Goal: Task Accomplishment & Management: Use online tool/utility

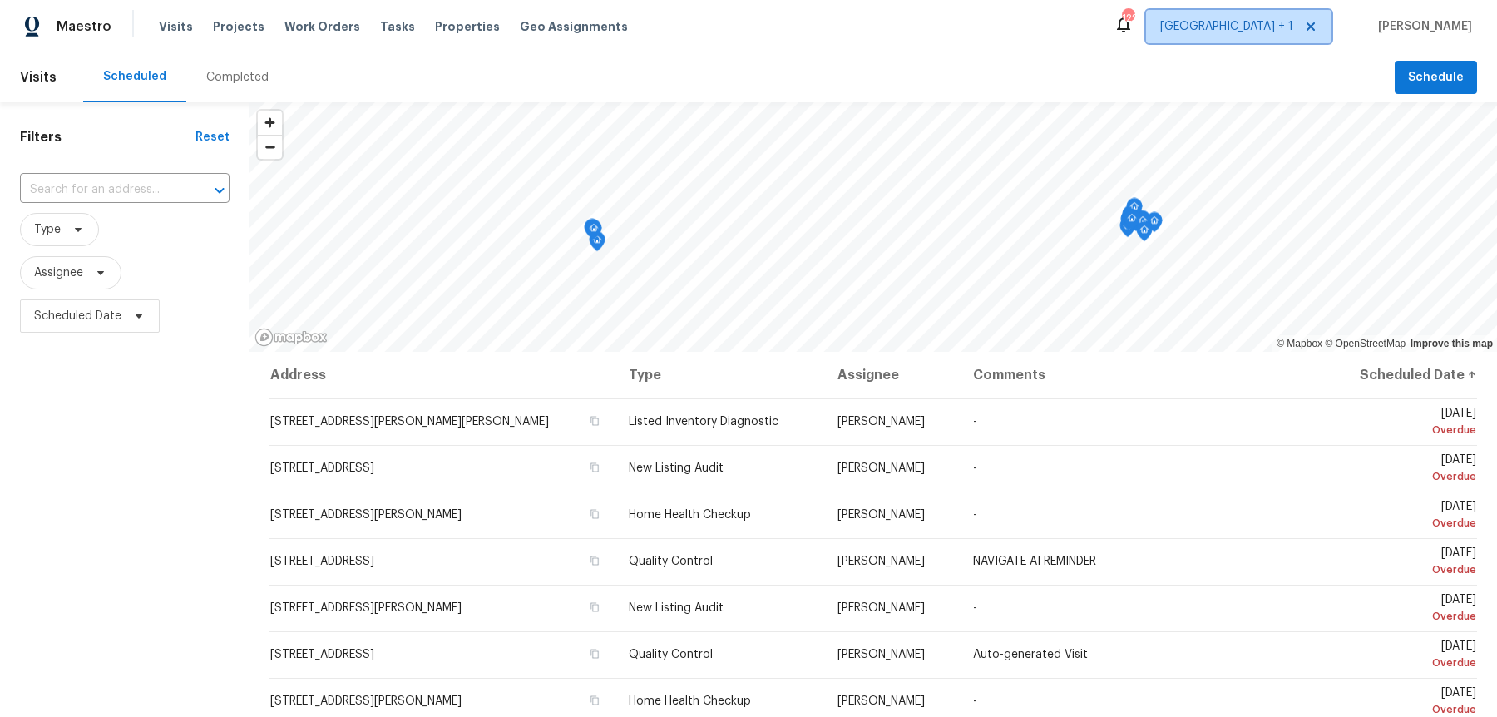
click at [1279, 37] on span "[GEOGRAPHIC_DATA] + 1" at bounding box center [1238, 26] width 185 height 33
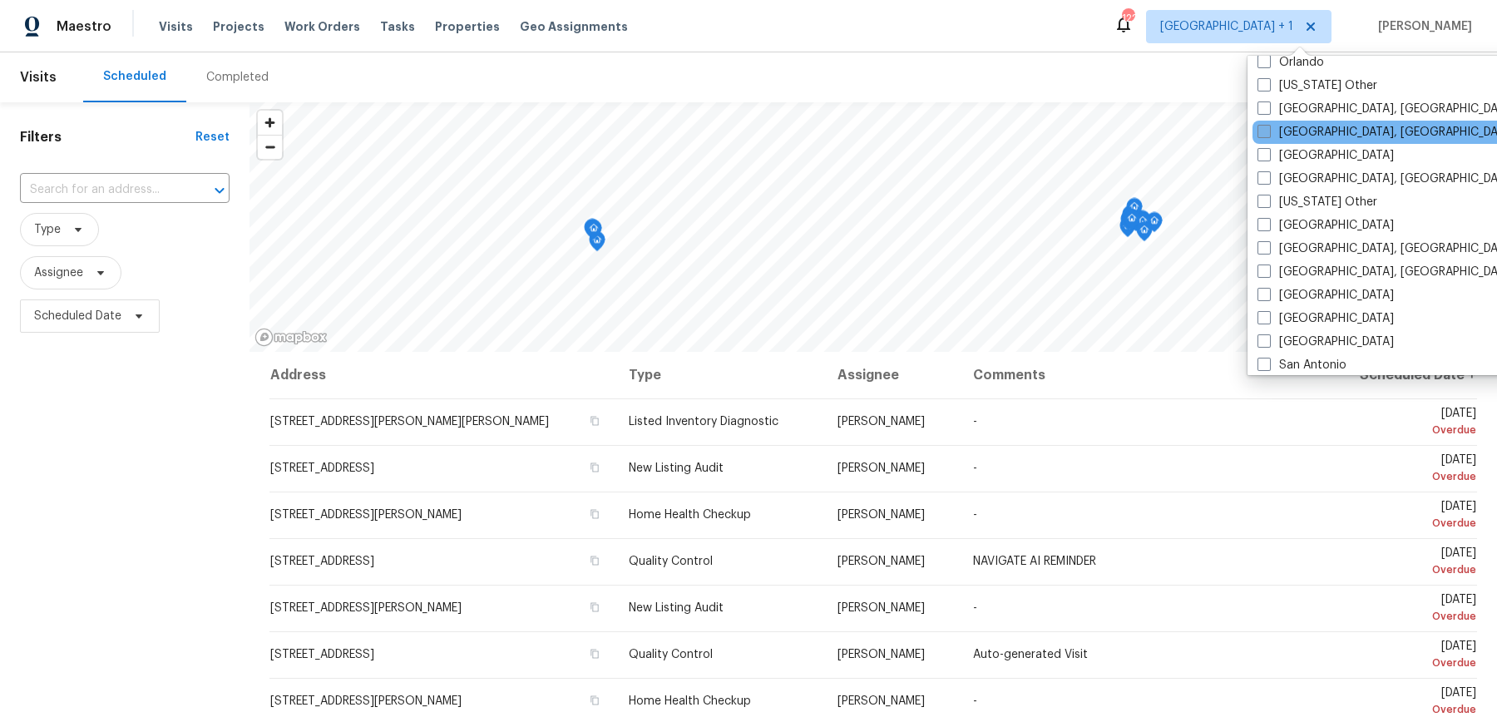
scroll to position [1936, 0]
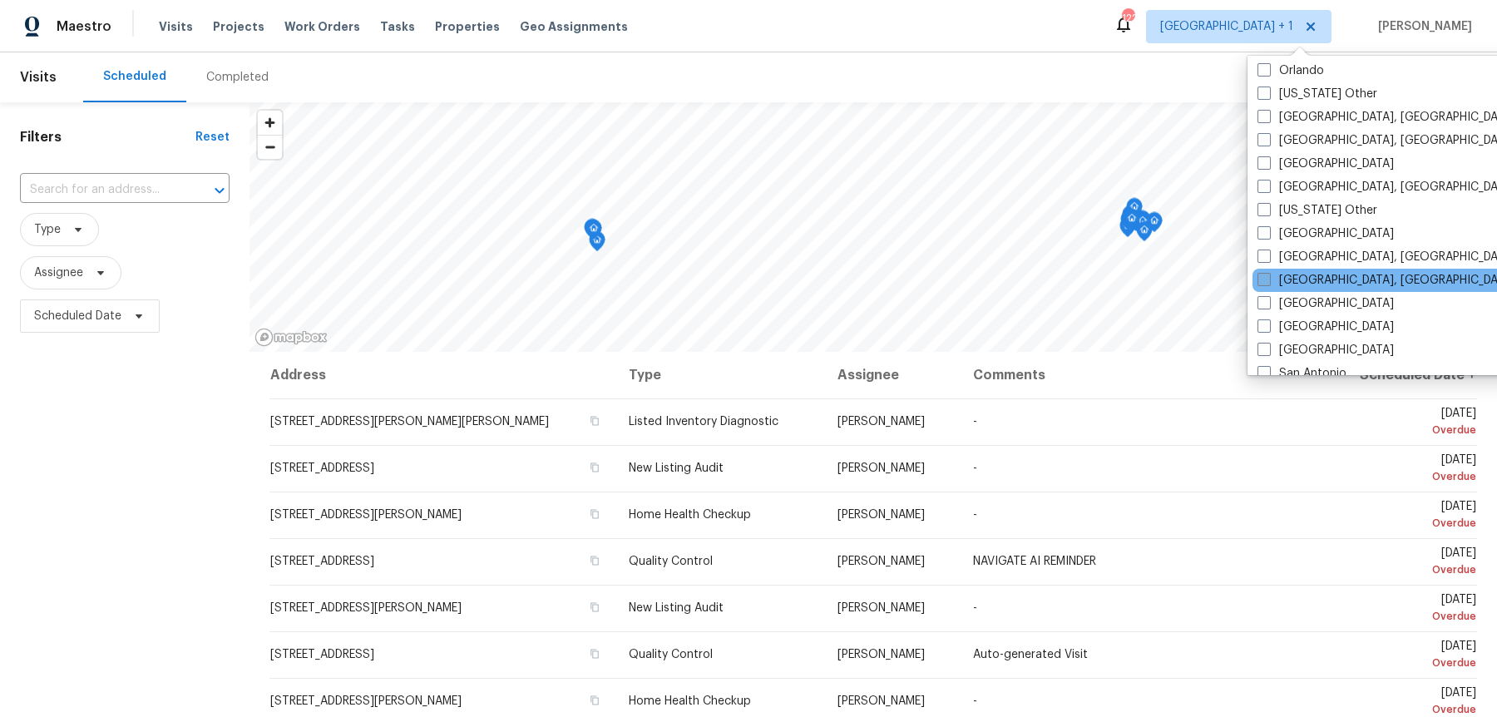
click at [1264, 273] on span at bounding box center [1263, 279] width 13 height 13
click at [1264, 272] on input "[GEOGRAPHIC_DATA], [GEOGRAPHIC_DATA]" at bounding box center [1262, 277] width 11 height 11
checkbox input "true"
click at [134, 190] on input "text" at bounding box center [101, 190] width 163 height 26
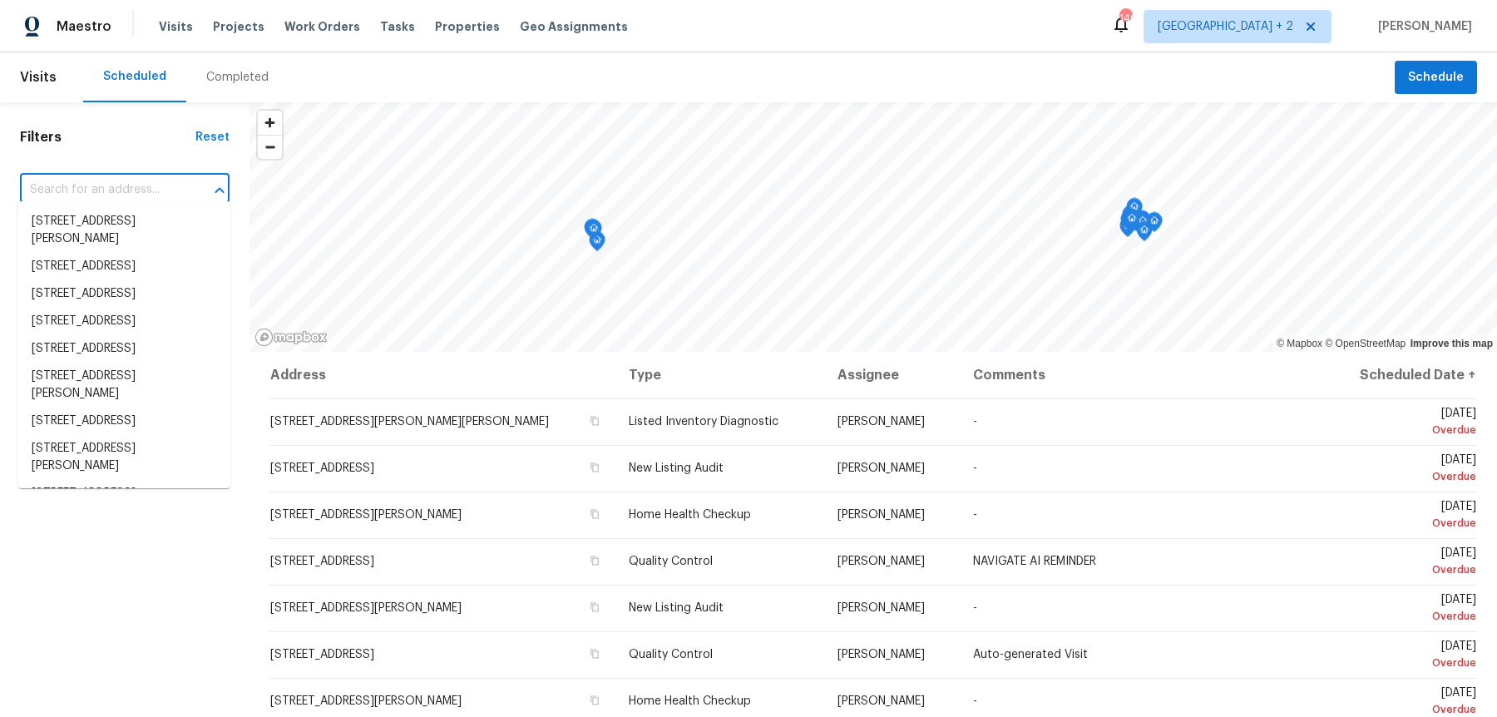
paste input "[STREET_ADDRESS]"
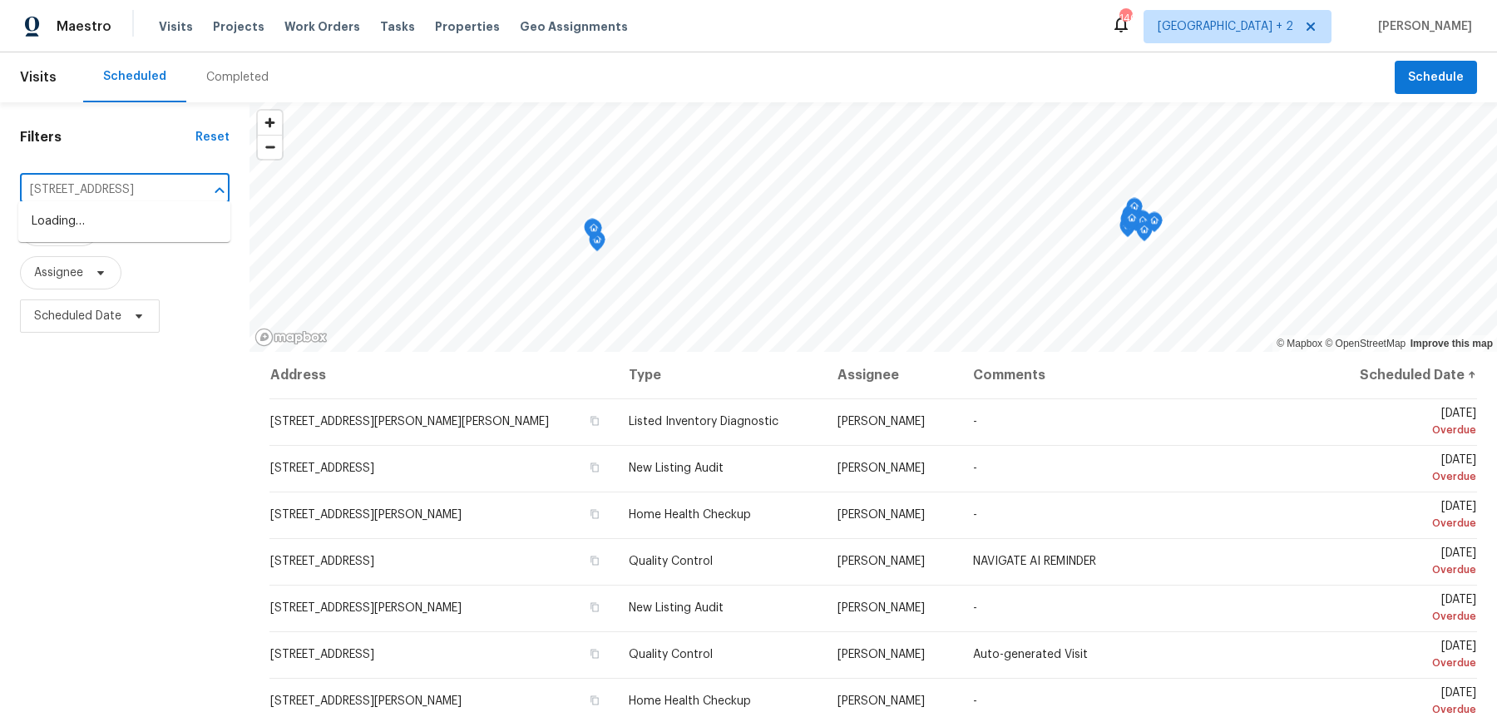
type input "[STREET_ADDRESS]"
click at [126, 225] on li "[STREET_ADDRESS]" at bounding box center [124, 221] width 212 height 27
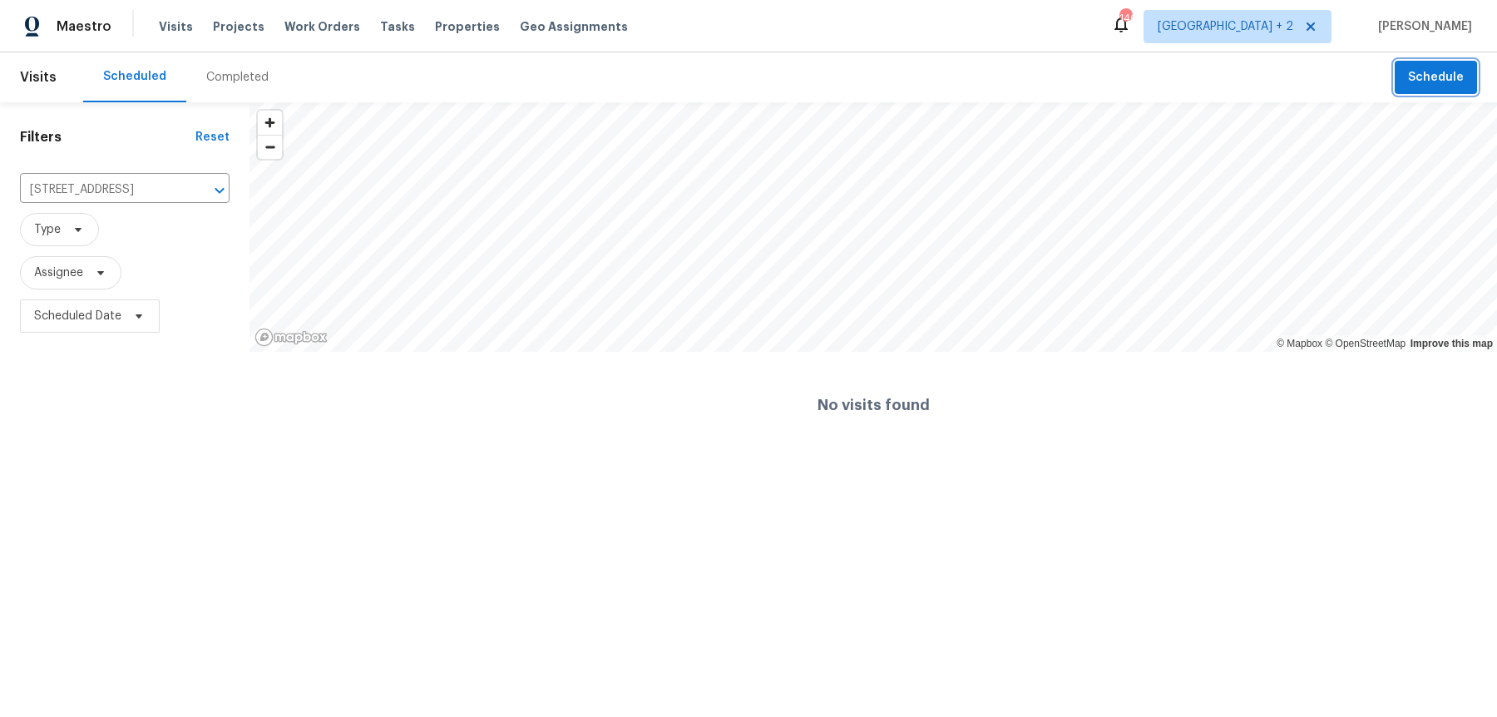
click at [1436, 82] on span "Schedule" at bounding box center [1436, 77] width 56 height 21
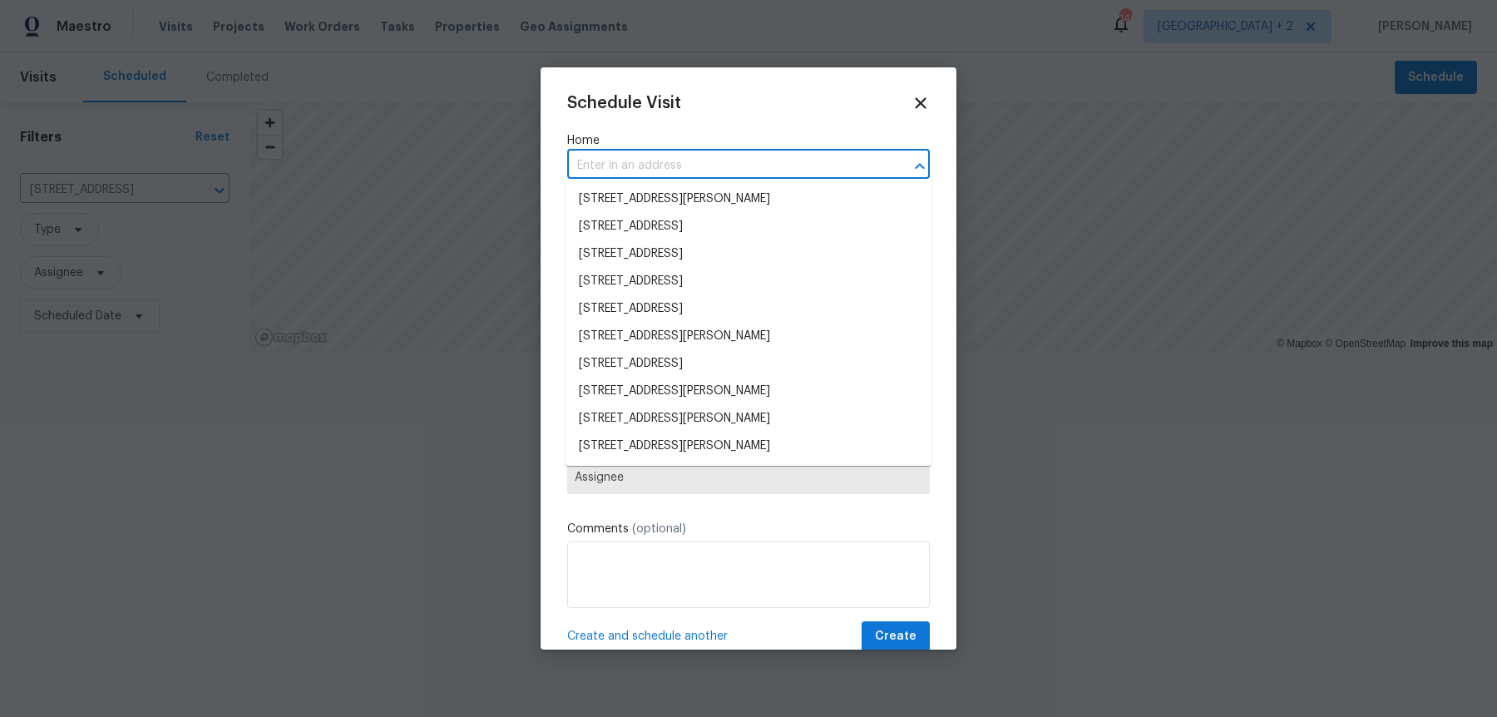
click at [623, 153] on input "text" at bounding box center [725, 166] width 316 height 26
paste input "[STREET_ADDRESS]"
type input "[STREET_ADDRESS]"
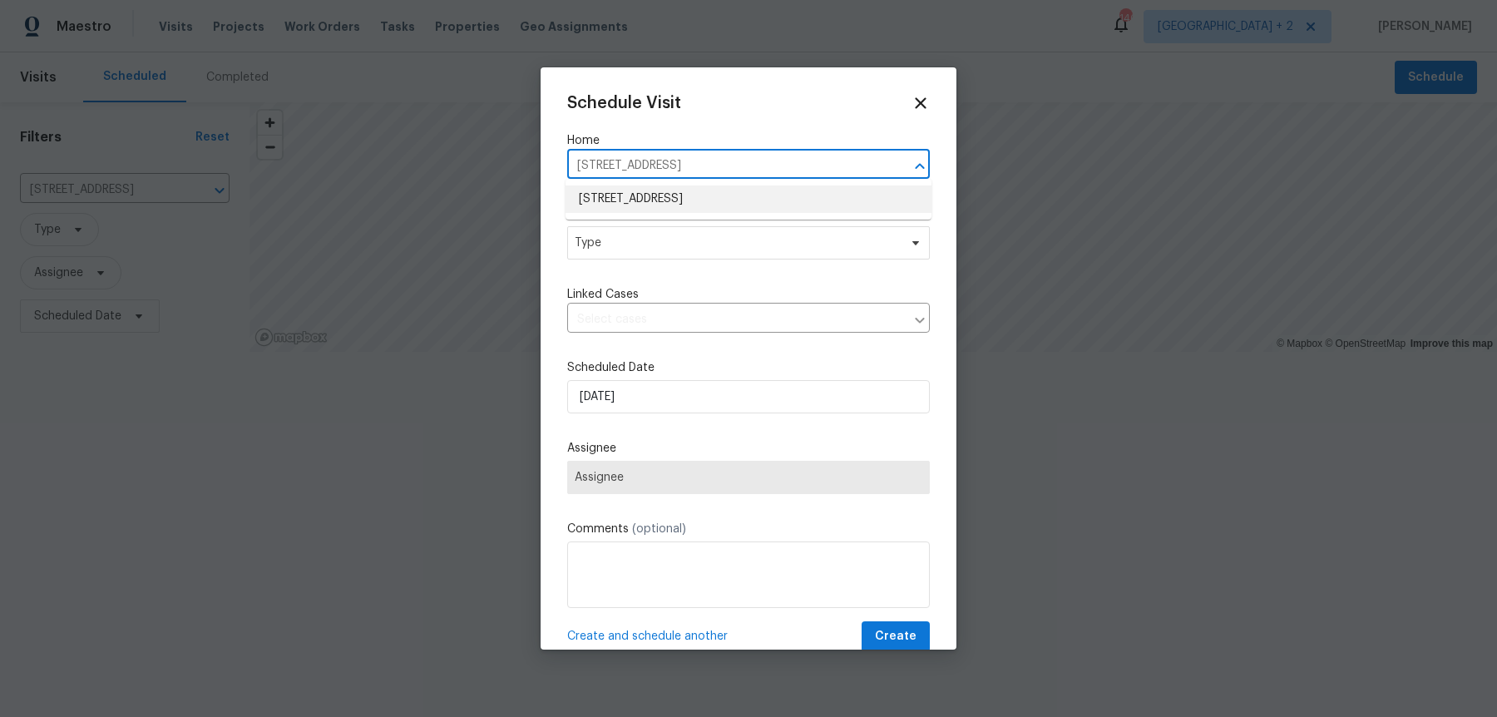
click at [637, 191] on li "[STREET_ADDRESS]" at bounding box center [748, 198] width 366 height 27
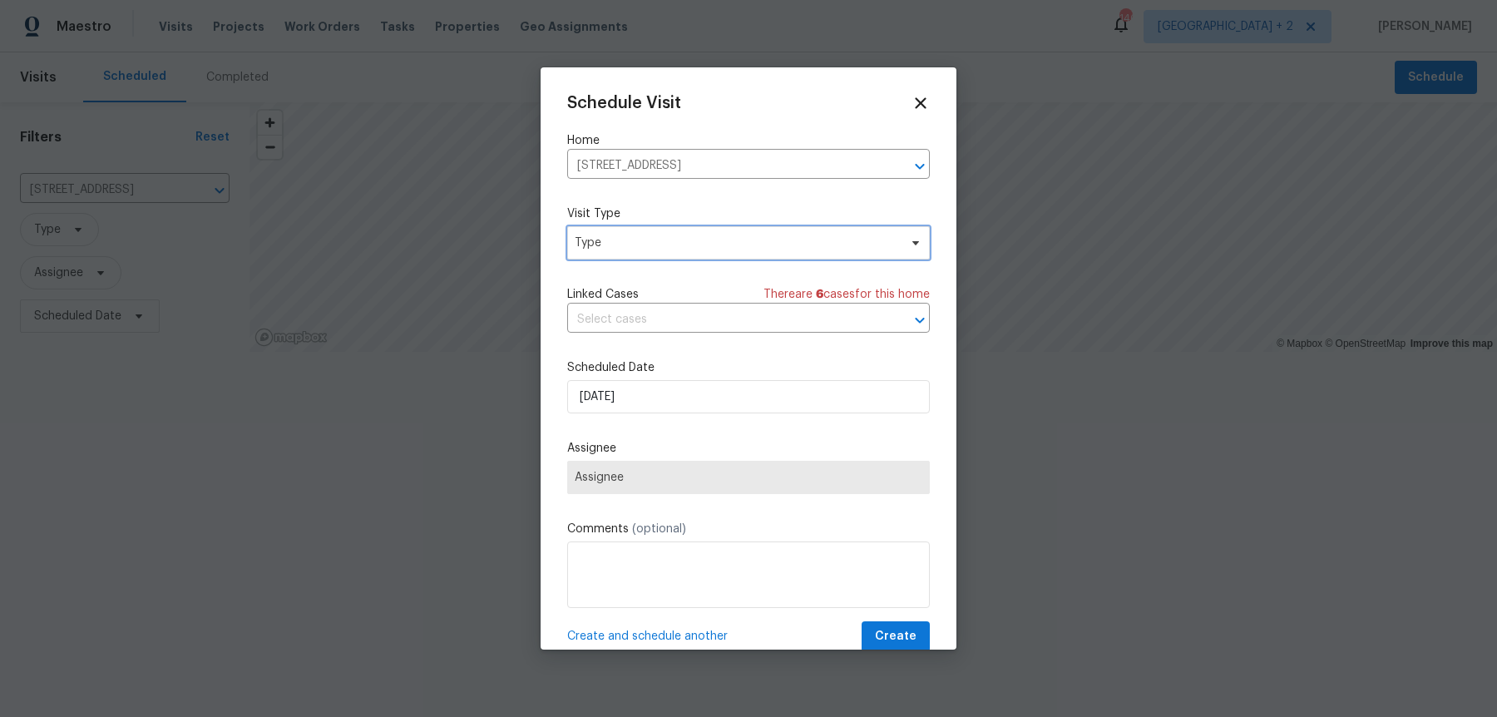
click at [628, 244] on span "Type" at bounding box center [736, 243] width 323 height 17
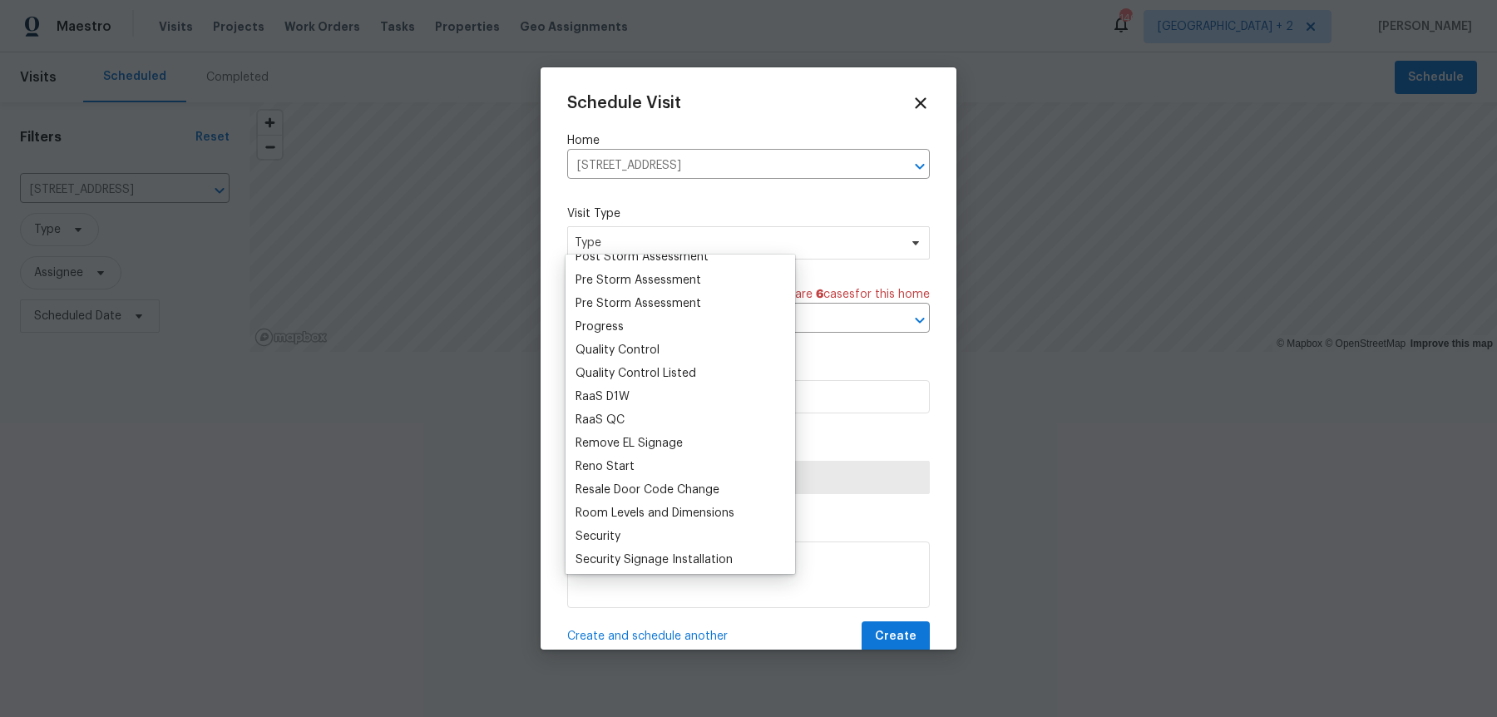
scroll to position [1377, 0]
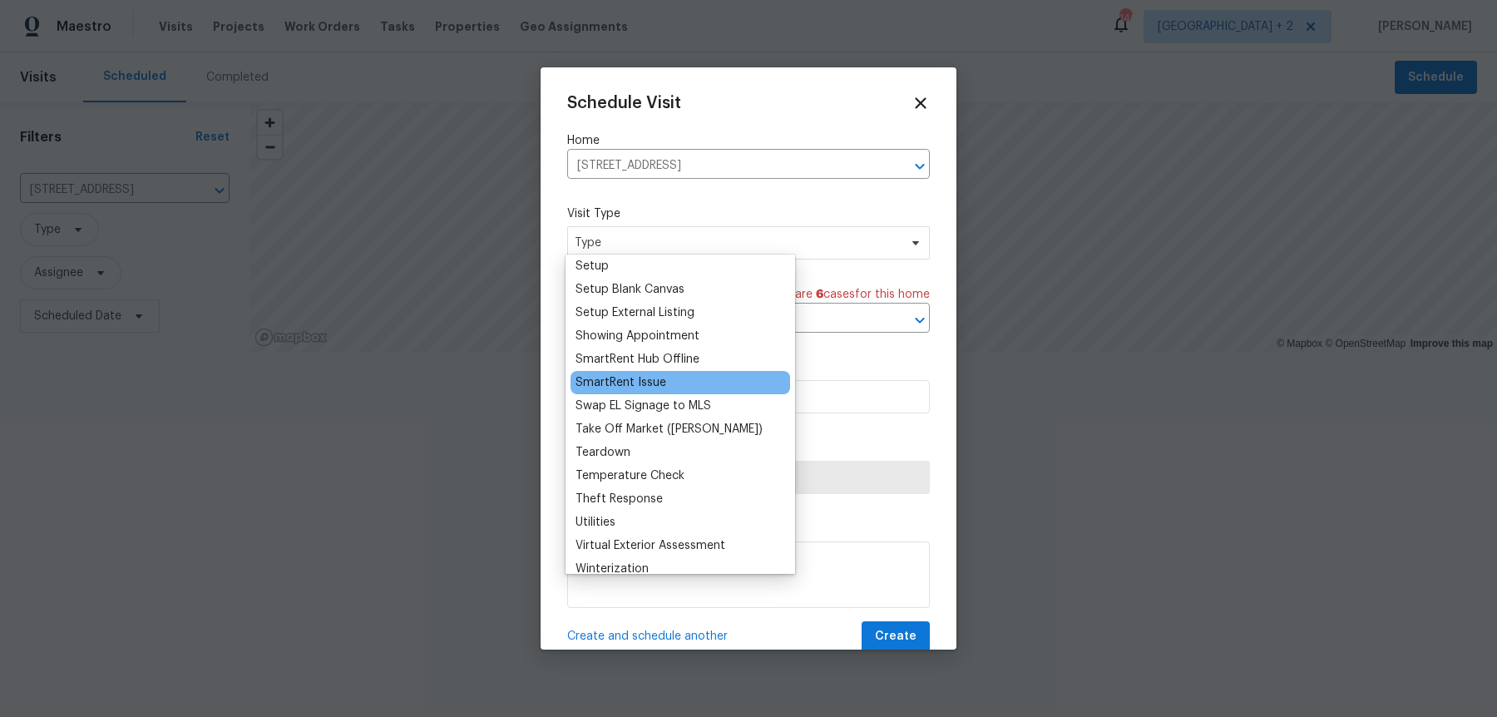
click at [656, 374] on div "SmartRent Issue" at bounding box center [620, 382] width 91 height 17
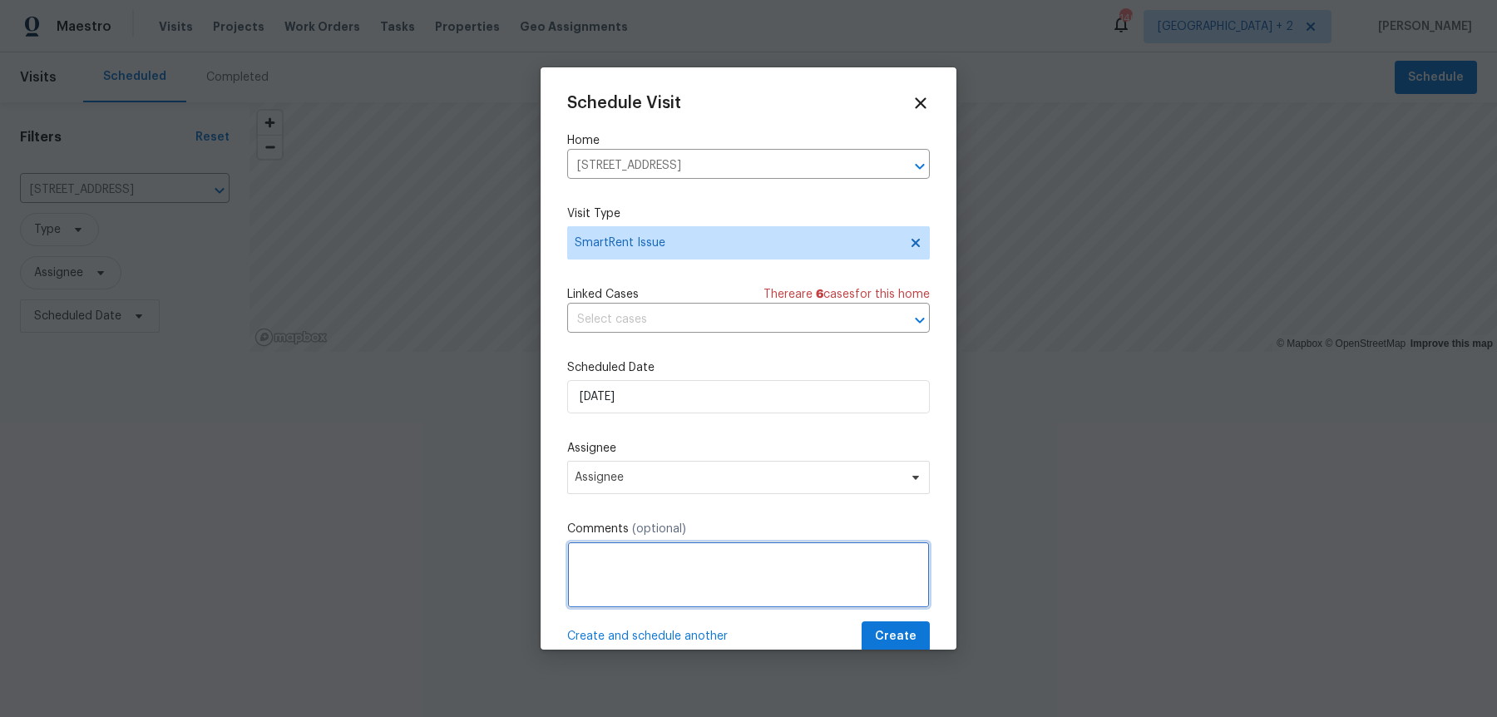
click at [773, 575] on textarea at bounding box center [748, 574] width 363 height 67
paste textarea "It looks like some sensors are offline (Front Motion Sensor, Back Motion Sensor…"
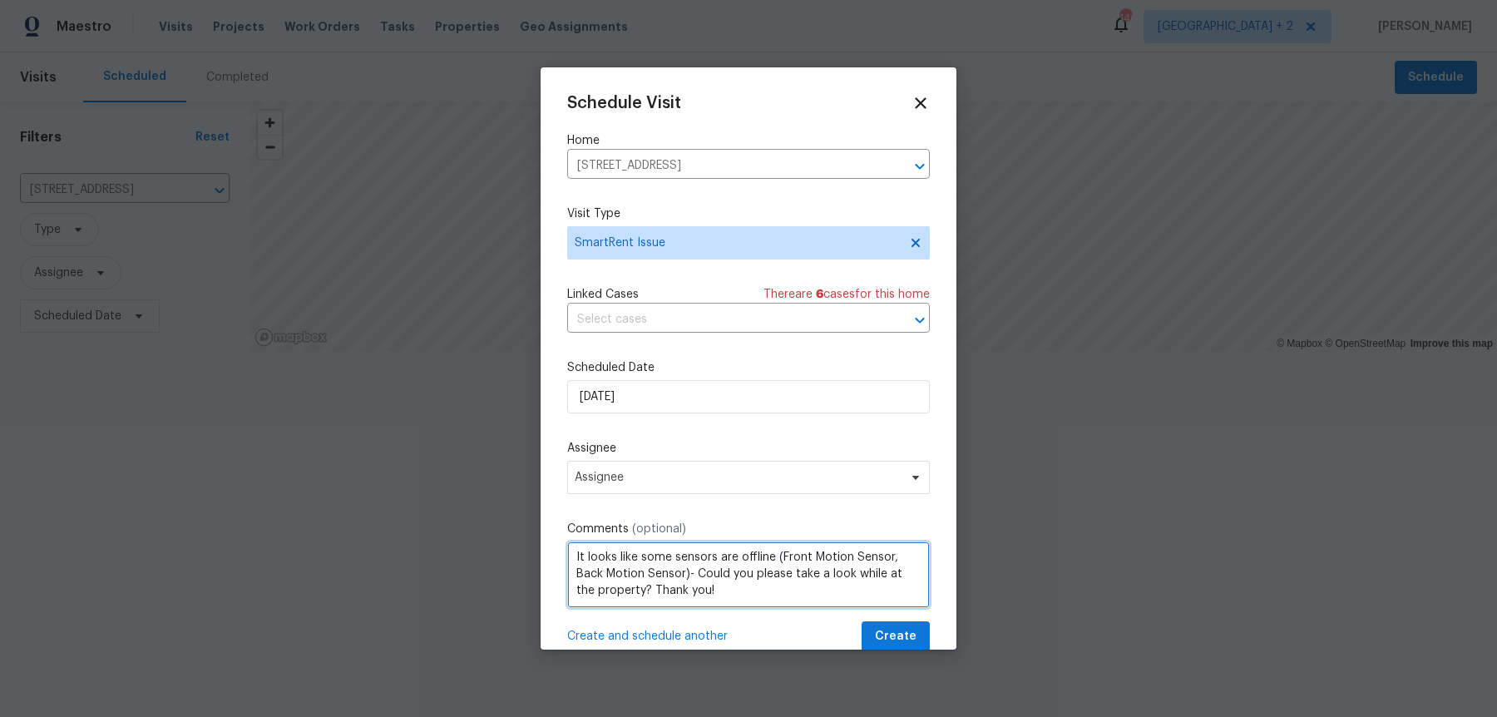
scroll to position [0, 0]
drag, startPoint x: 649, startPoint y: 557, endPoint x: 890, endPoint y: 548, distance: 240.5
click at [890, 548] on textarea "It looks like some sensors are offline (Front Motion Sensor, Back Motion Sensor…" at bounding box center [748, 574] width 363 height 67
paste textarea "Contact Sensor - 1"
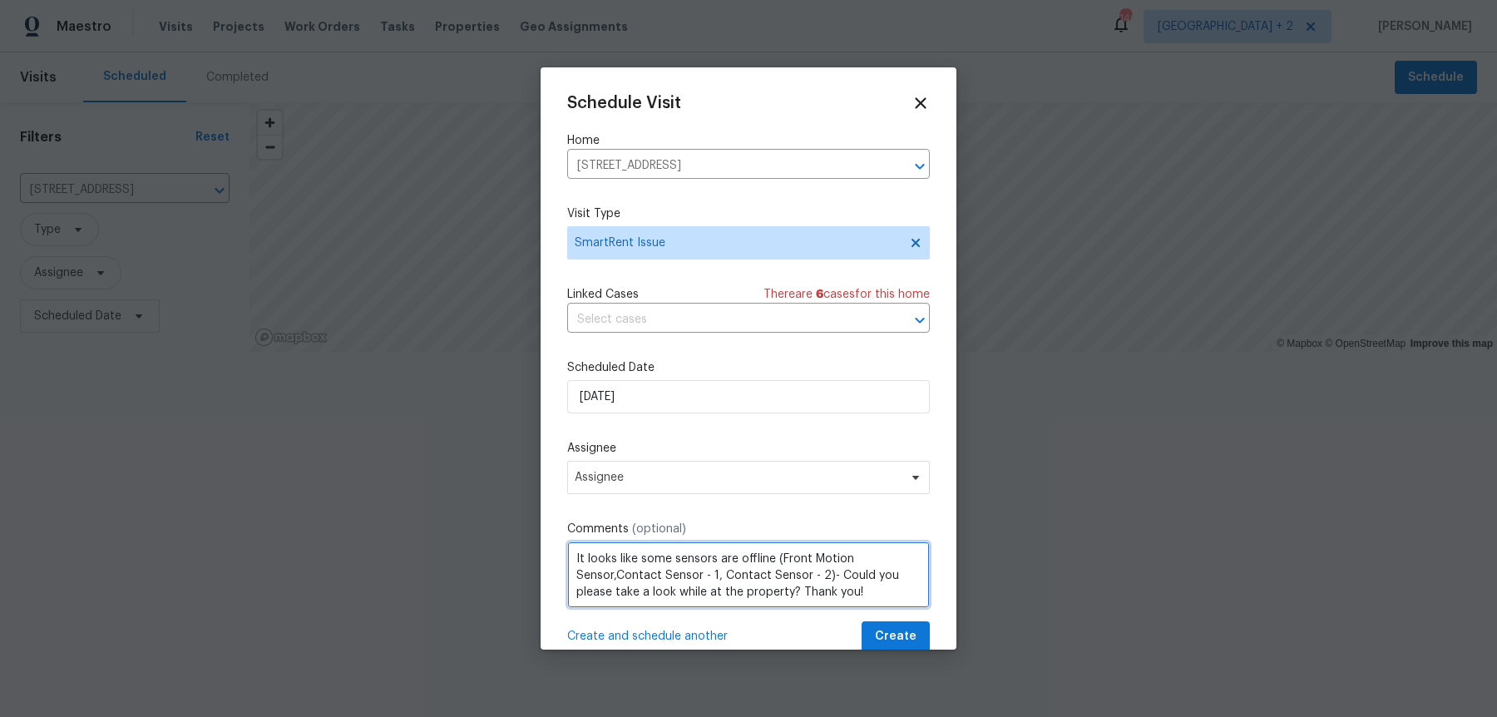
type textarea "It looks like some sensors are offline (Front Motion Sensor,Contact Sensor - 1,…"
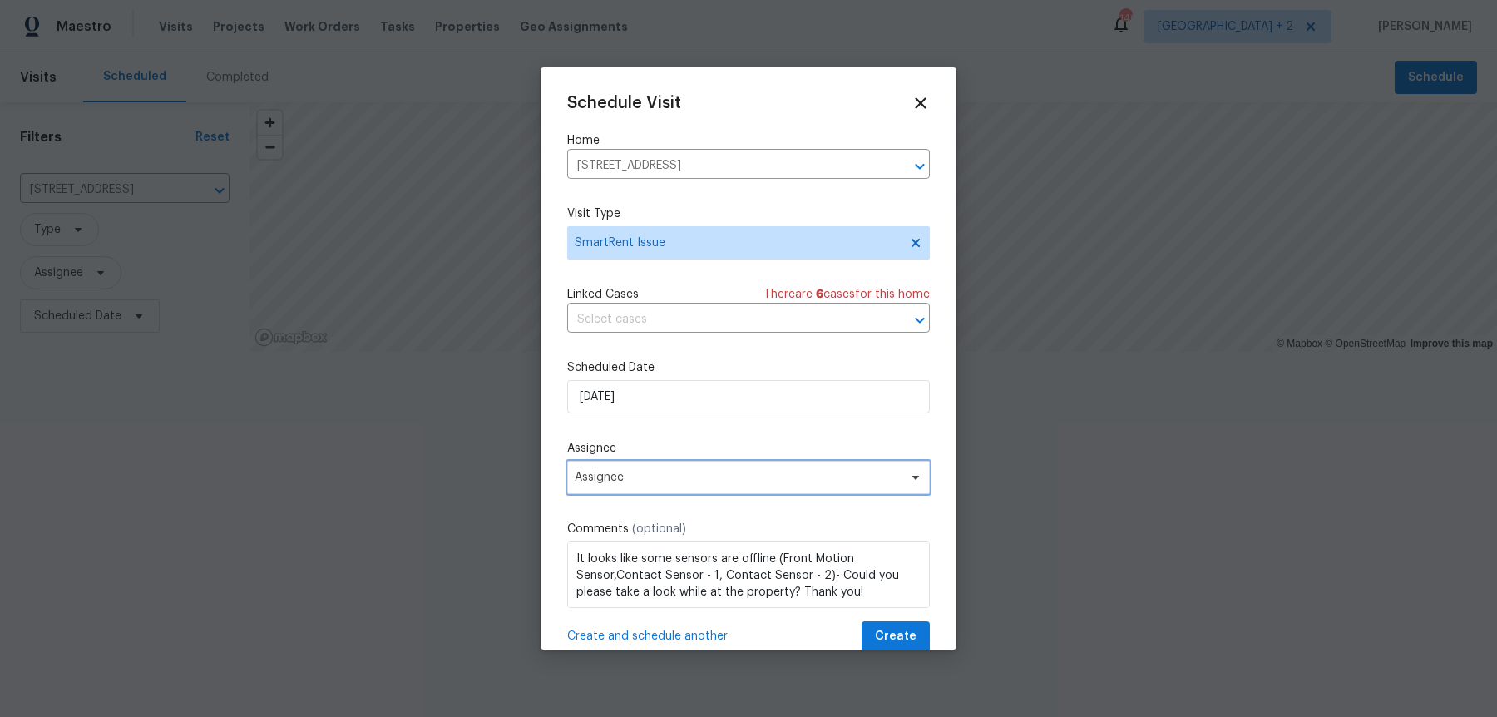
click at [782, 461] on span "Assignee" at bounding box center [748, 477] width 363 height 33
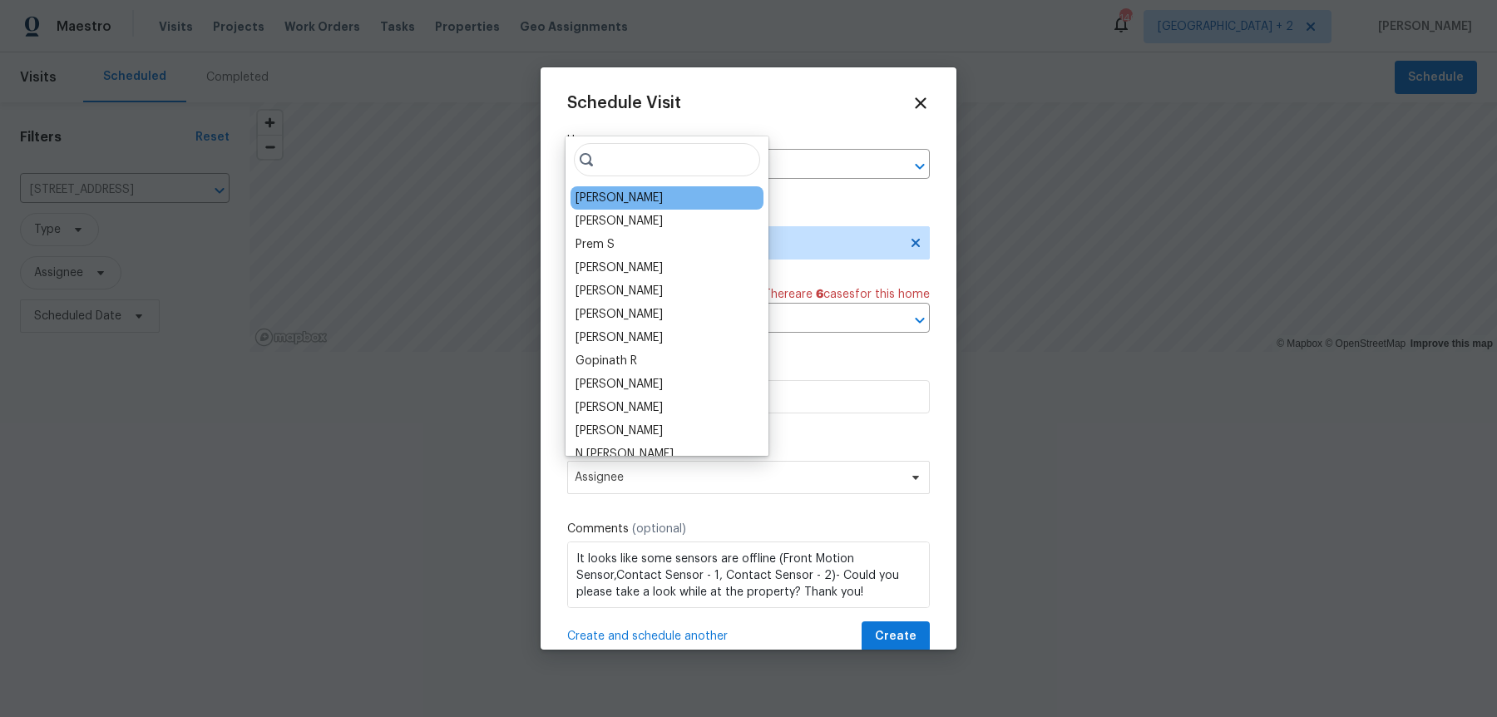
click at [620, 199] on div "[PERSON_NAME]" at bounding box center [618, 198] width 87 height 17
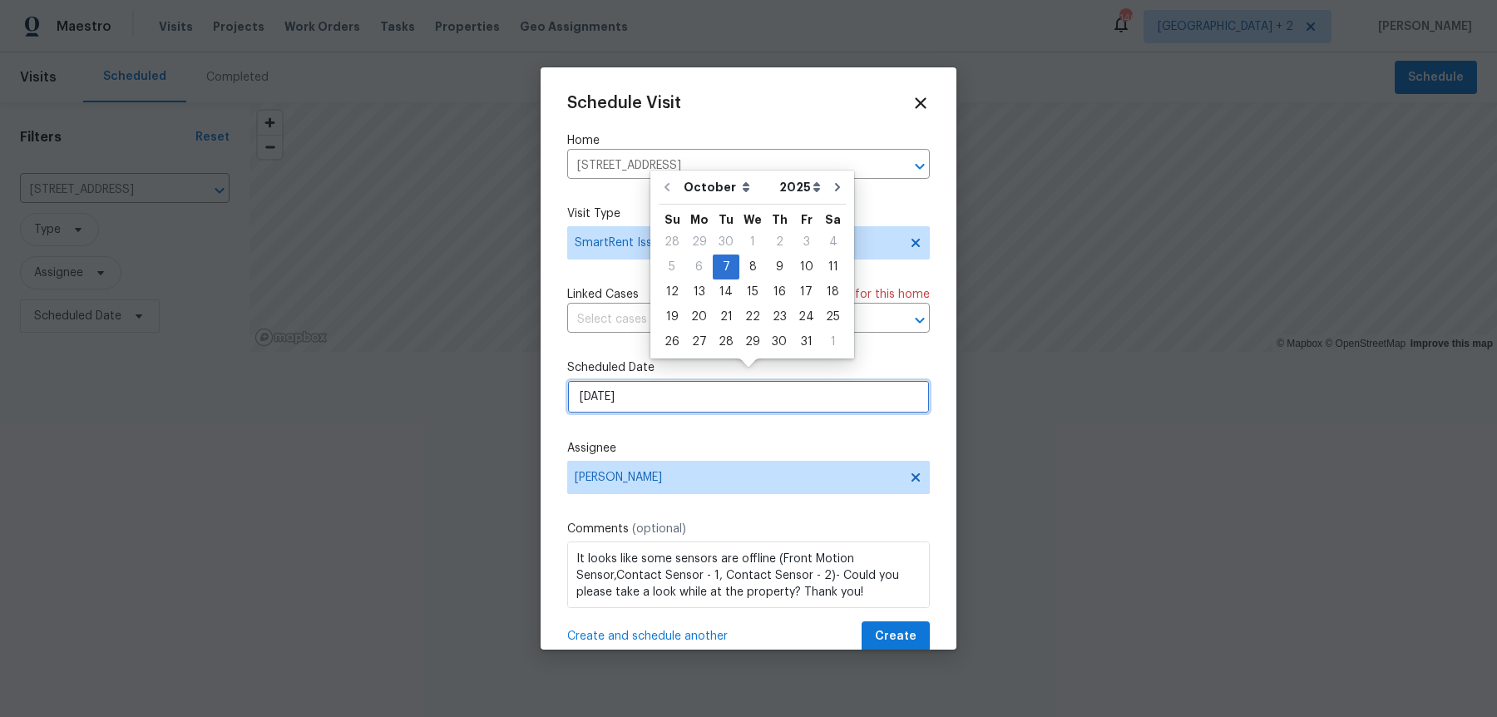
click at [630, 380] on input "[DATE]" at bounding box center [748, 396] width 363 height 33
click at [741, 274] on div "8" at bounding box center [752, 266] width 27 height 23
type input "[DATE]"
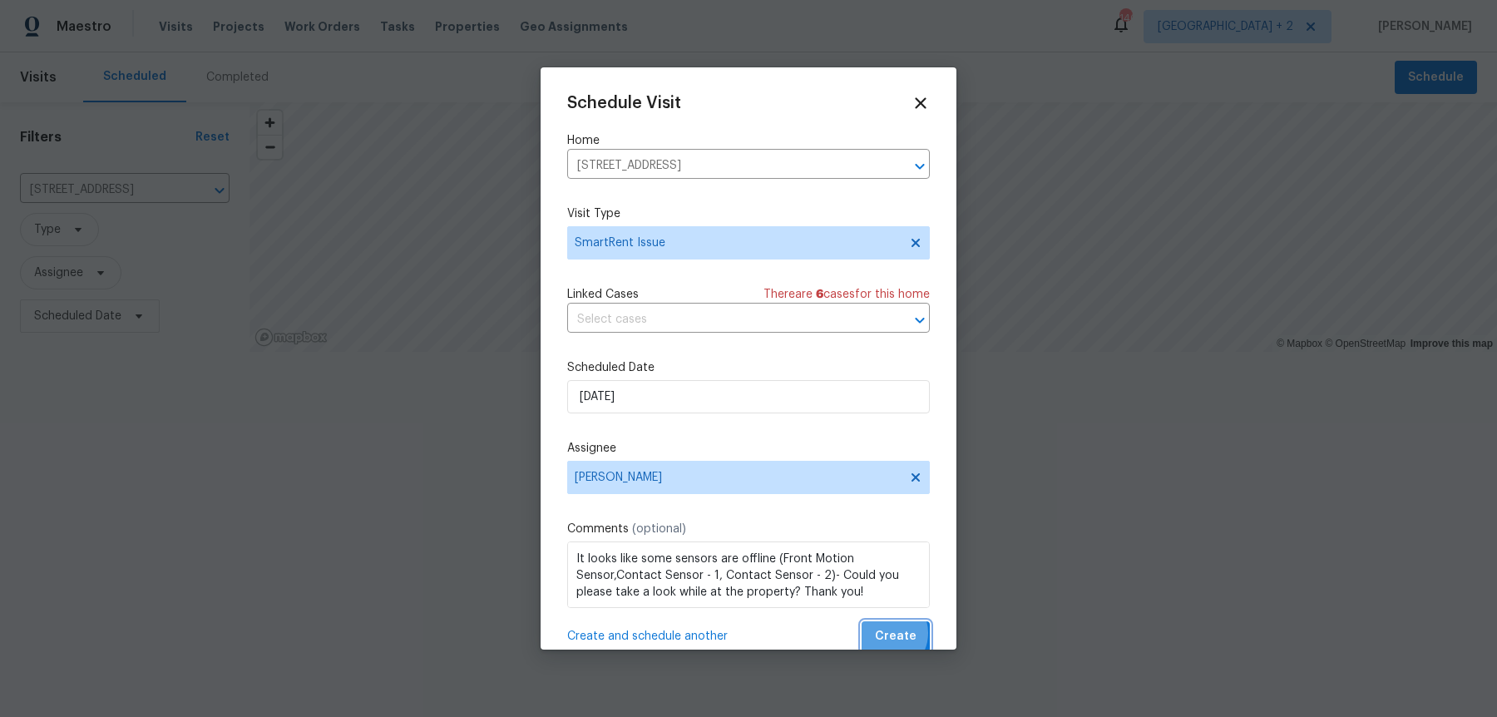
click at [892, 626] on span "Create" at bounding box center [896, 636] width 42 height 21
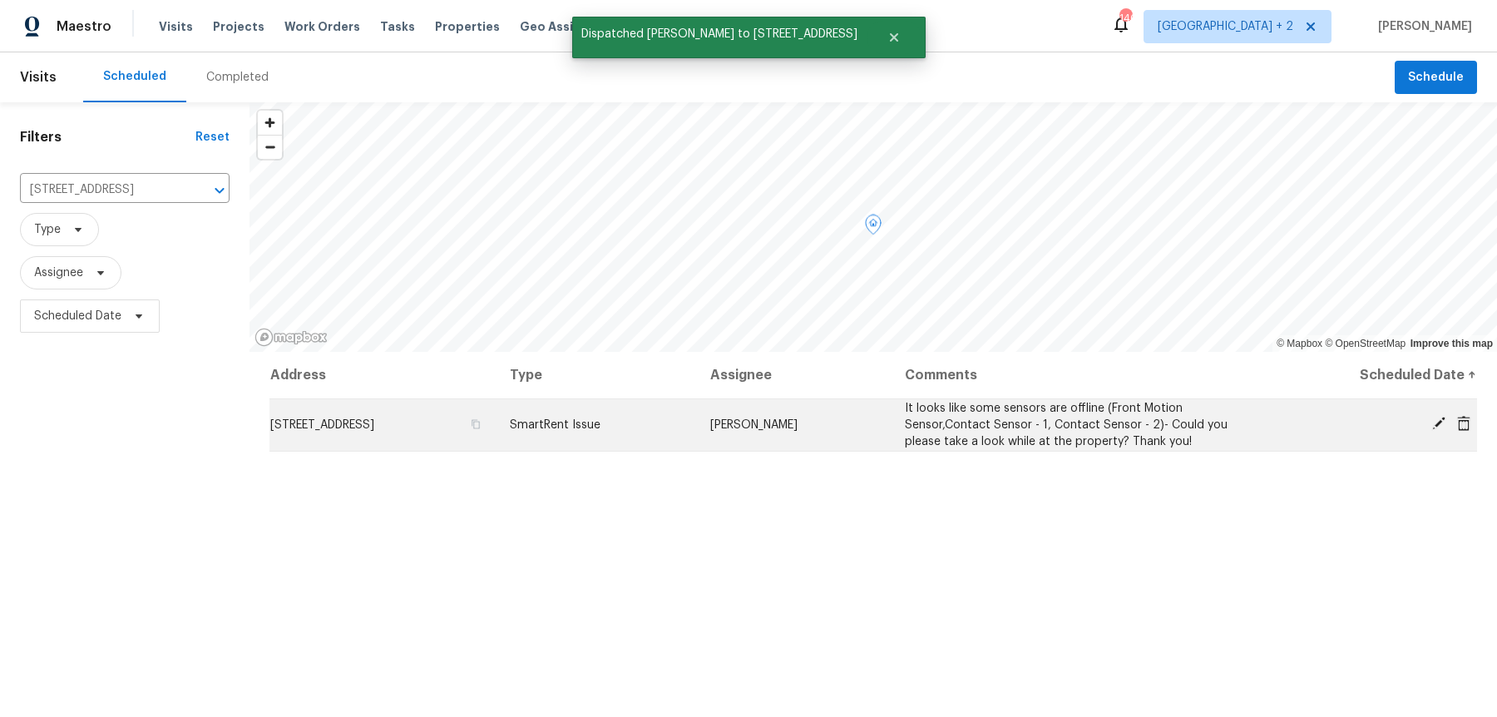
click at [653, 437] on td "SmartRent Issue" at bounding box center [596, 424] width 200 height 52
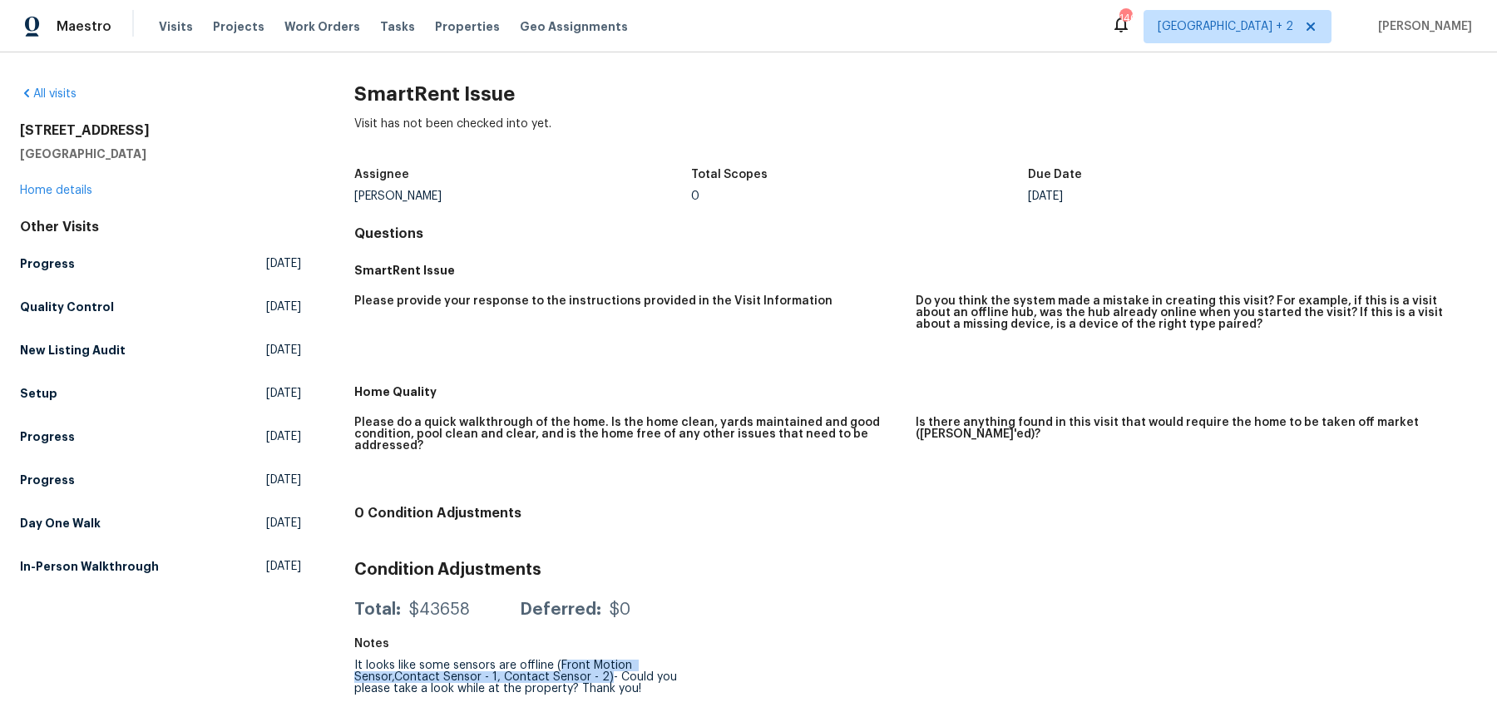
drag, startPoint x: 552, startPoint y: 625, endPoint x: 600, endPoint y: 640, distance: 49.7
click at [600, 659] on div "It looks like some sensors are offline (Front Motion Sensor,Contact Sensor - 1,…" at bounding box center [522, 676] width 337 height 35
copy div "Front Motion Sensor,Contact Sensor - 1, Contact Sensor - 2)"
